Goal: Transaction & Acquisition: Purchase product/service

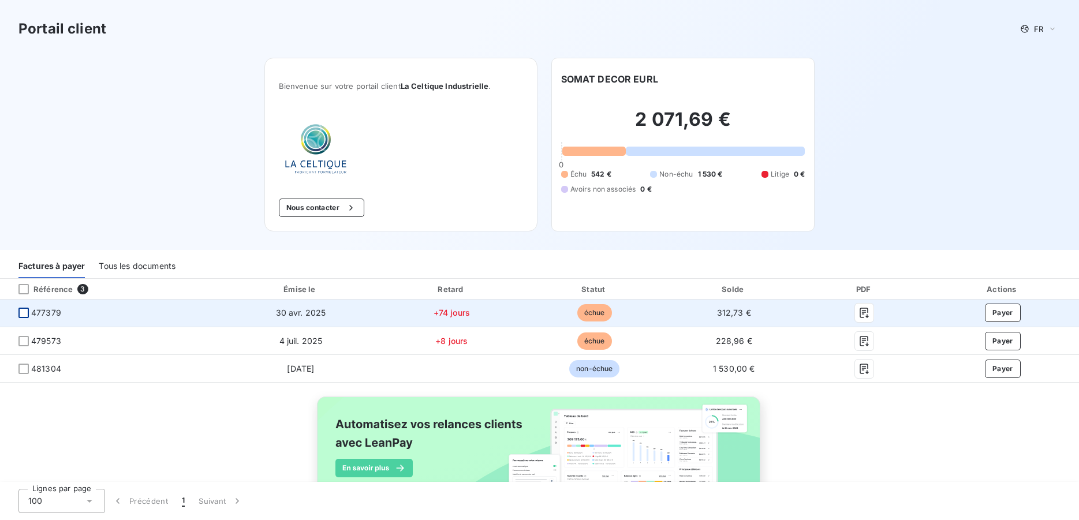
click at [23, 314] on div at bounding box center [23, 313] width 10 height 10
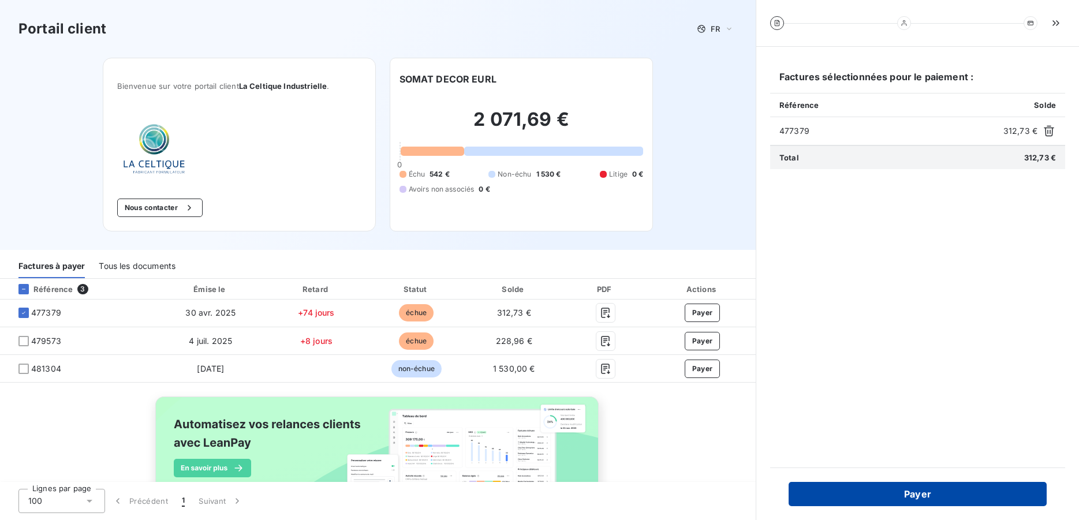
click at [941, 493] on button "Payer" at bounding box center [918, 494] width 258 height 24
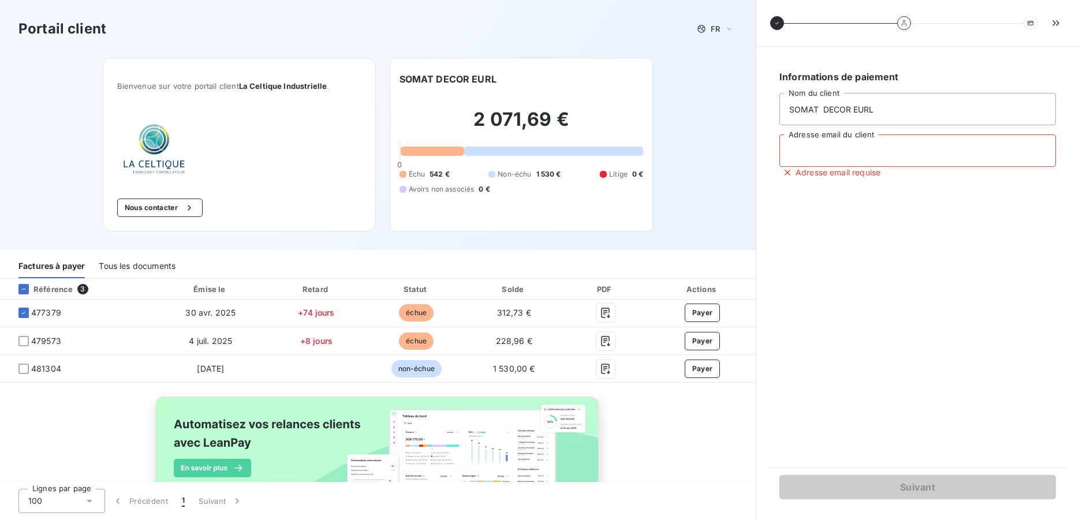
click at [810, 153] on input "Adresse email du client" at bounding box center [918, 151] width 277 height 32
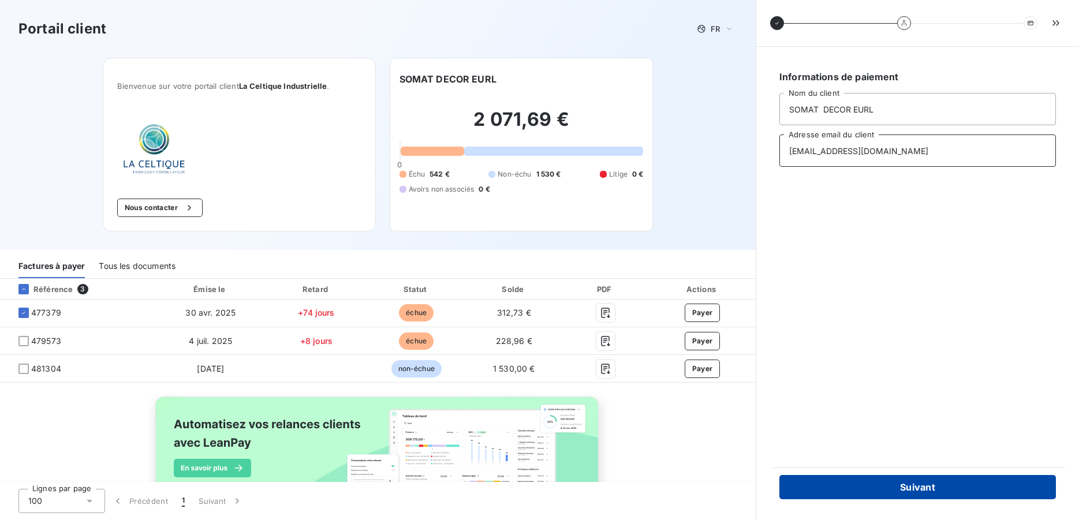
type input "[EMAIL_ADDRESS][DOMAIN_NAME]"
click at [896, 483] on button "Suivant" at bounding box center [918, 487] width 277 height 24
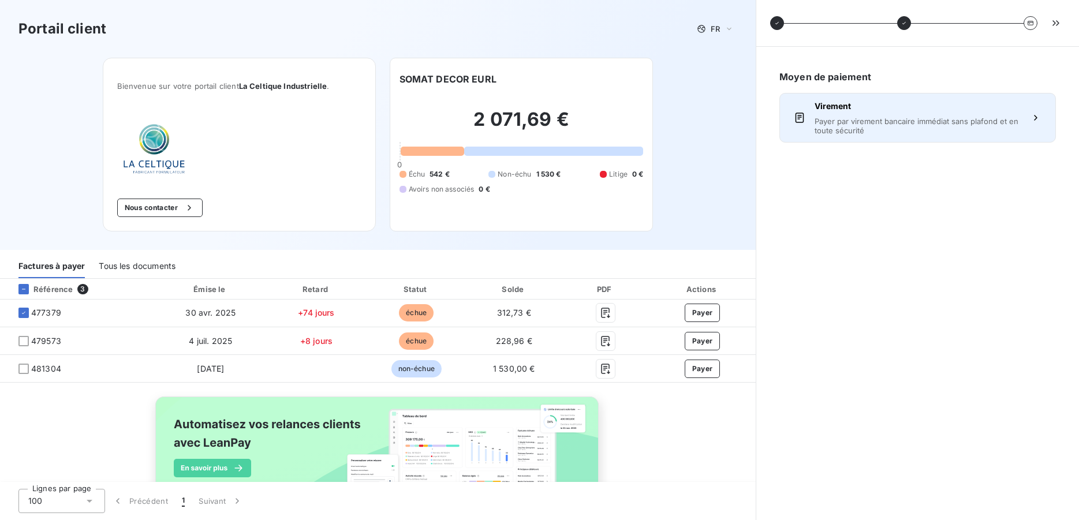
click at [927, 119] on span "Payer par virement bancaire immédiat sans plafond et en toute sécurité" at bounding box center [918, 126] width 206 height 18
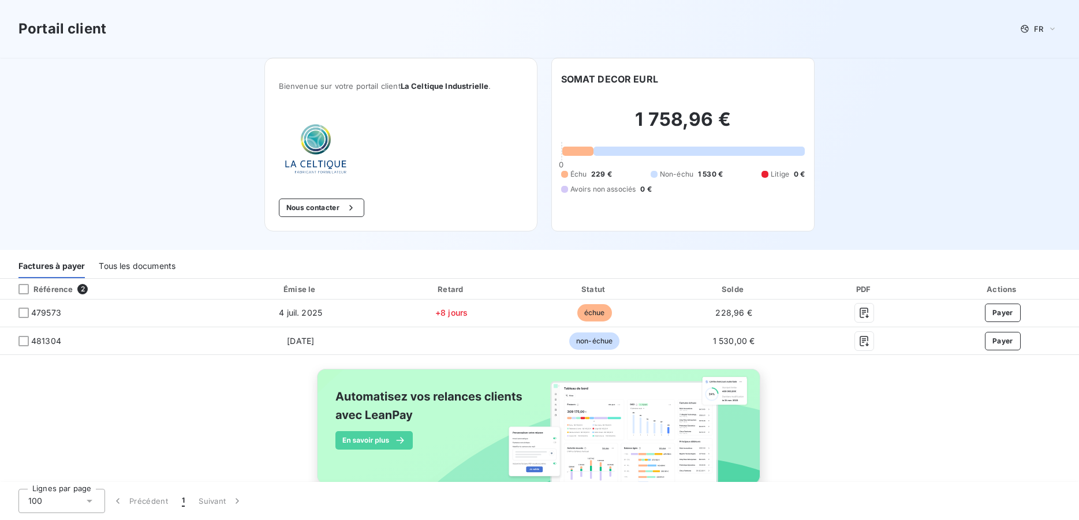
scroll to position [28, 0]
